Goal: Task Accomplishment & Management: Use online tool/utility

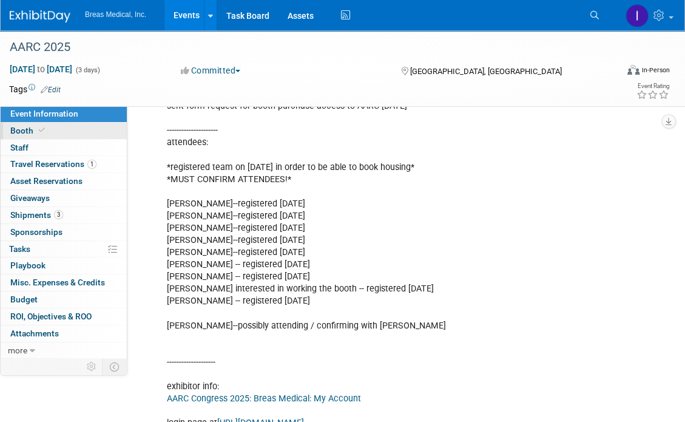
click at [21, 124] on link "Booth" at bounding box center [64, 131] width 126 height 16
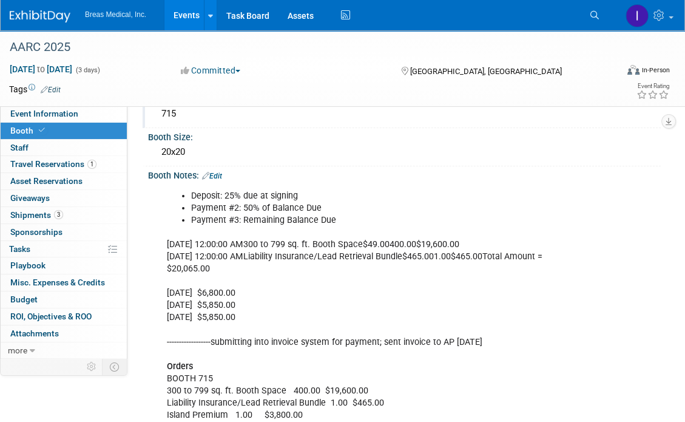
scroll to position [121, 0]
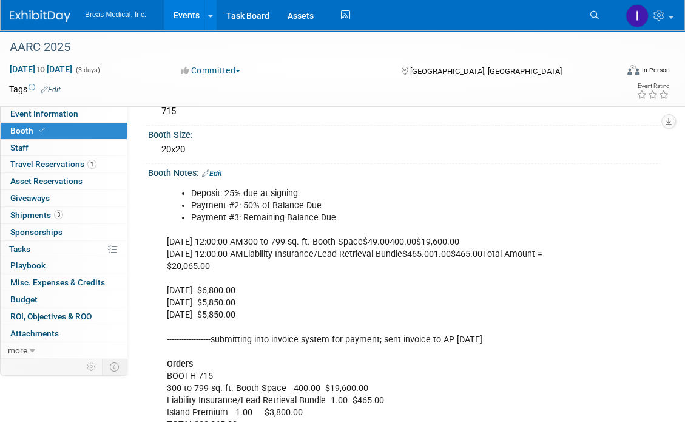
click at [452, 247] on div "Deposit: 25% due at signing Payment #2: 50% of Balance Due Payment #3: Remainin…" at bounding box center [357, 418] width 398 height 475
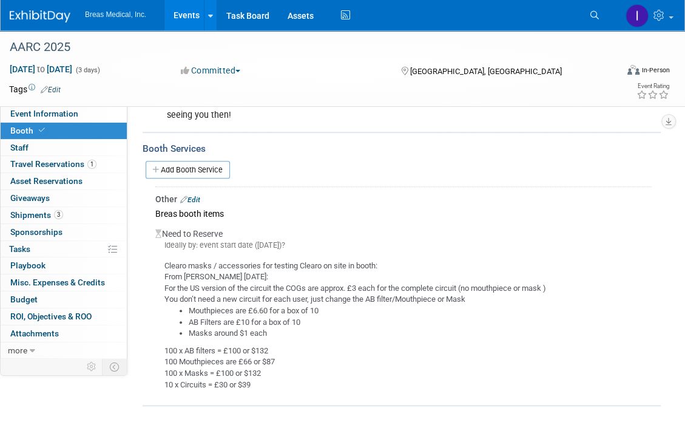
scroll to position [630, 0]
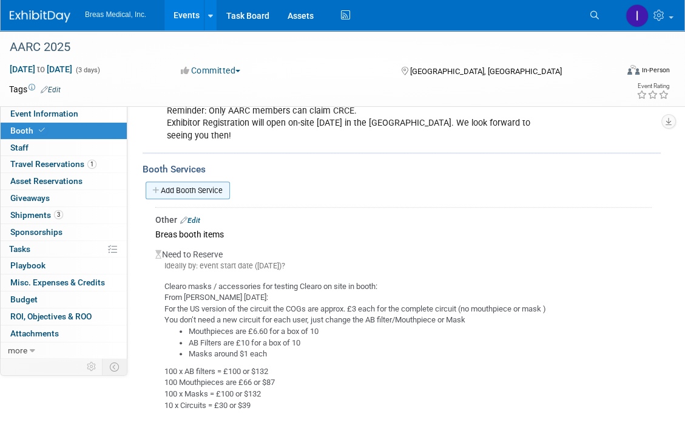
click at [193, 181] on link "Add Booth Service" at bounding box center [188, 190] width 84 height 18
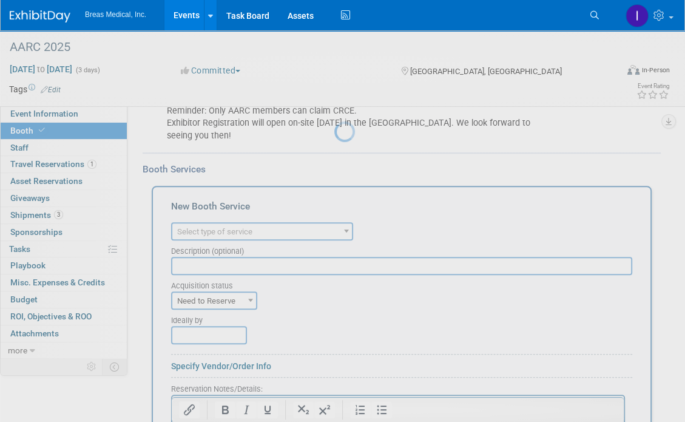
scroll to position [0, 0]
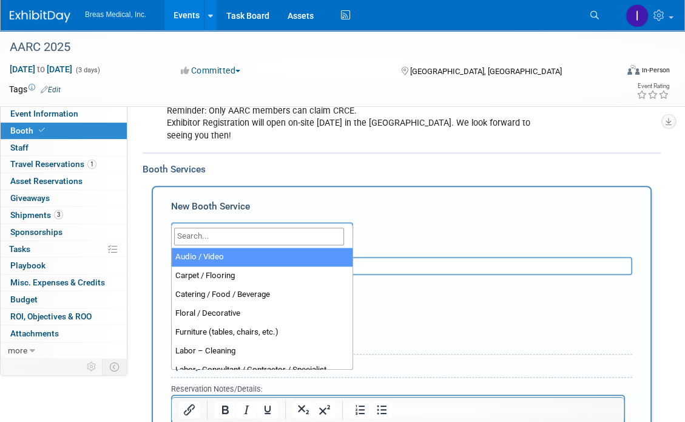
click at [234, 227] on span "Select type of service" at bounding box center [214, 231] width 75 height 9
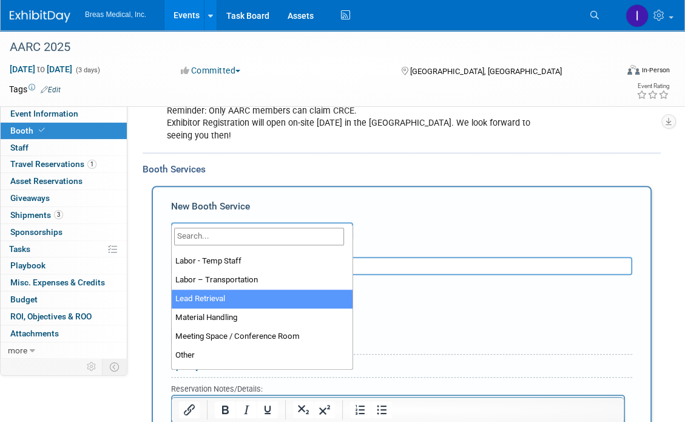
scroll to position [243, 0]
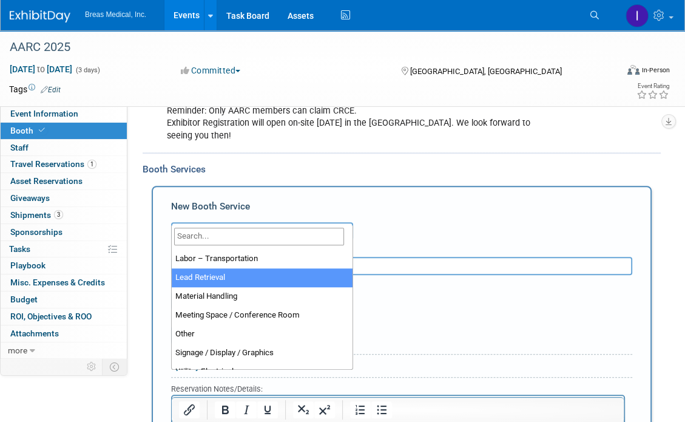
select select "7"
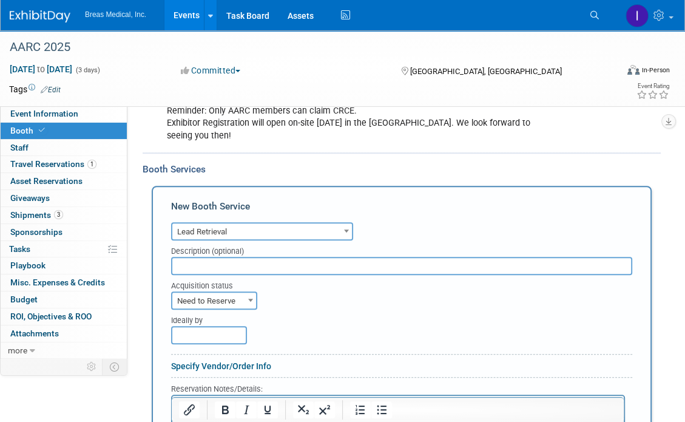
click at [238, 257] on input "text" at bounding box center [401, 266] width 461 height 18
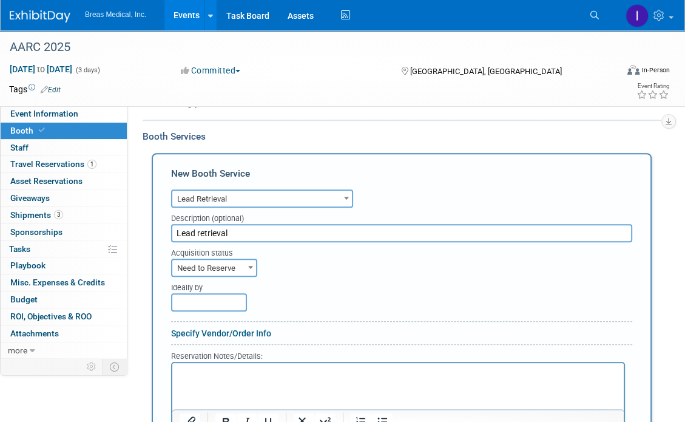
scroll to position [690, 0]
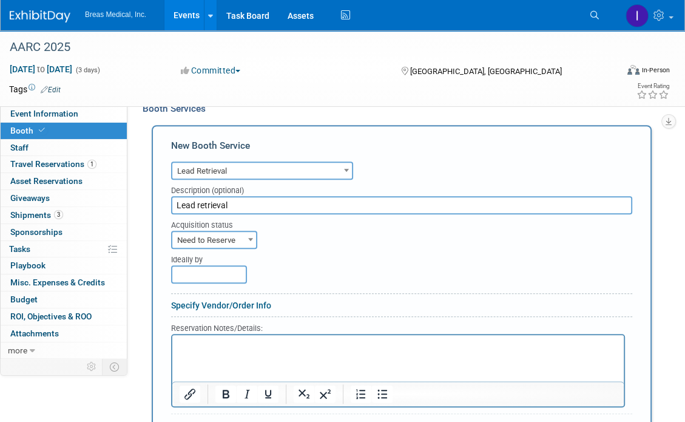
type input "Lead retrieval"
click at [229, 339] on p "Rich Text Area. Press ALT-0 for help." at bounding box center [398, 345] width 437 height 12
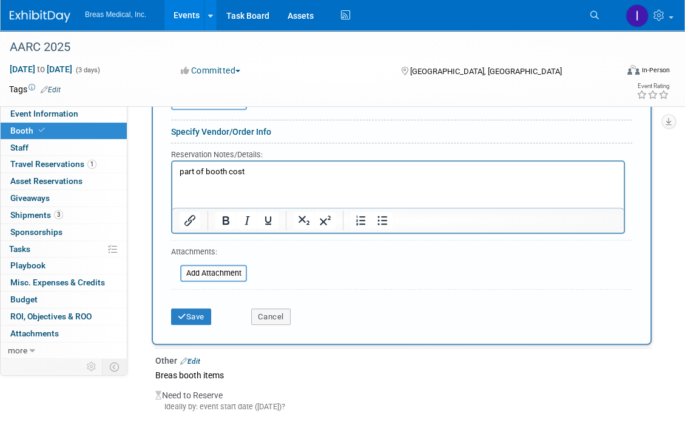
scroll to position [872, 0]
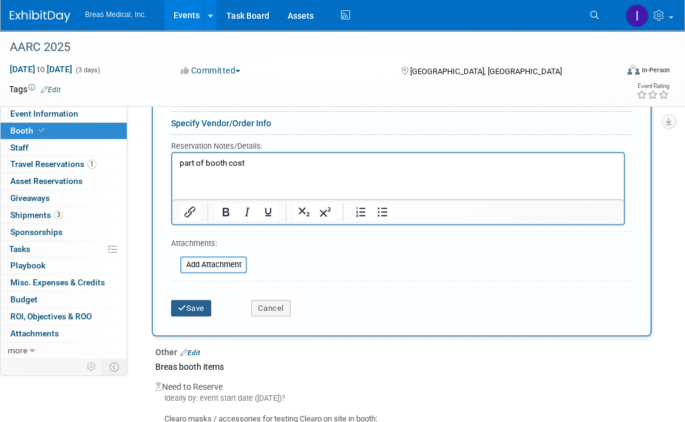
click at [189, 300] on button "Save" at bounding box center [191, 308] width 40 height 17
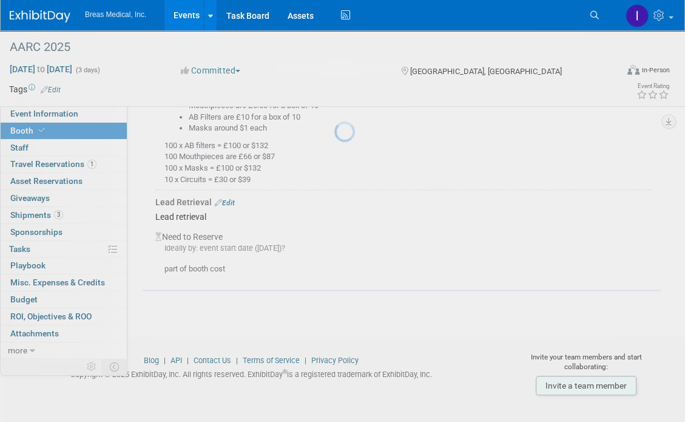
scroll to position [840, 0]
